Goal: Information Seeking & Learning: Learn about a topic

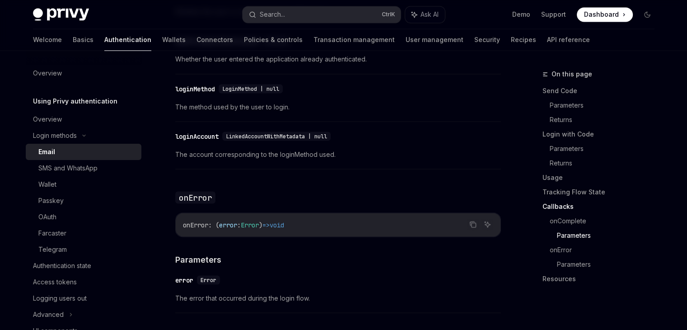
scroll to position [1600, 0]
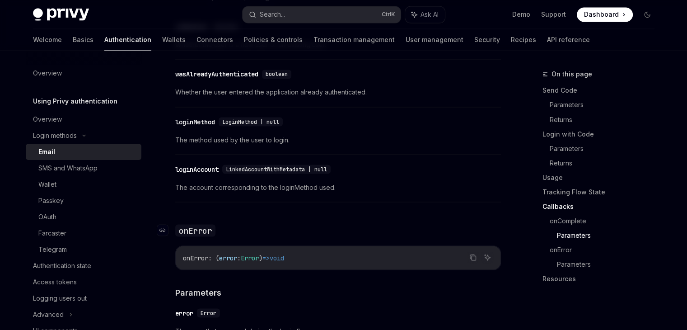
drag, startPoint x: 0, startPoint y: 0, endPoint x: 393, endPoint y: 222, distance: 451.3
click at [393, 223] on h3 "​ onError" at bounding box center [338, 229] width 326 height 13
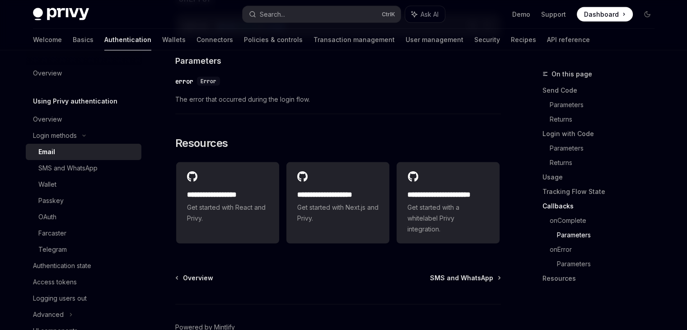
scroll to position [1876, 0]
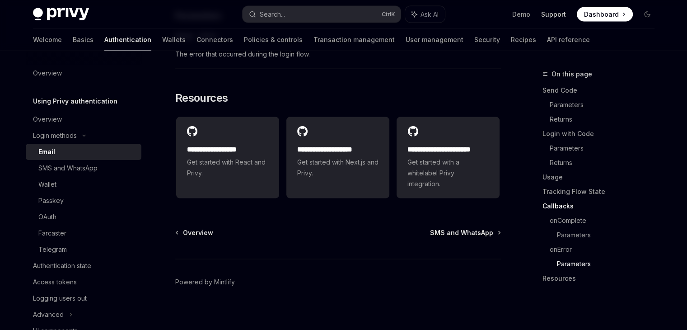
click at [554, 16] on link "Support" at bounding box center [553, 14] width 25 height 9
click at [522, 13] on link "Demo" at bounding box center [521, 14] width 18 height 9
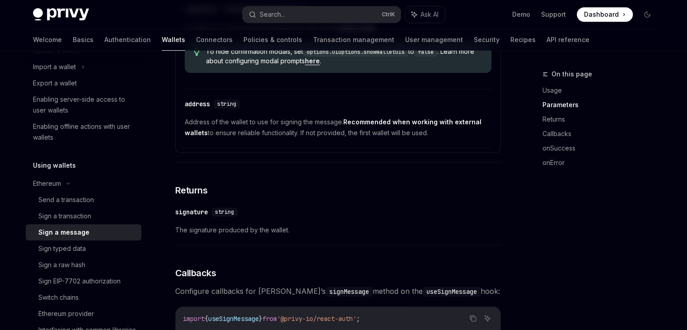
scroll to position [603, 0]
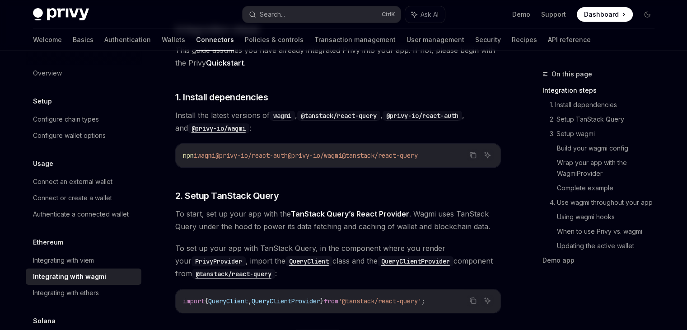
scroll to position [173, 0]
drag, startPoint x: 365, startPoint y: 157, endPoint x: 308, endPoint y: 155, distance: 56.9
click at [308, 155] on span "npm i wagmi @privy-io/react-auth @privy-io/wagmi @tanstack/react-query" at bounding box center [300, 155] width 235 height 8
copy span "@privy-io/wagmi"
